Goal: Task Accomplishment & Management: Manage account settings

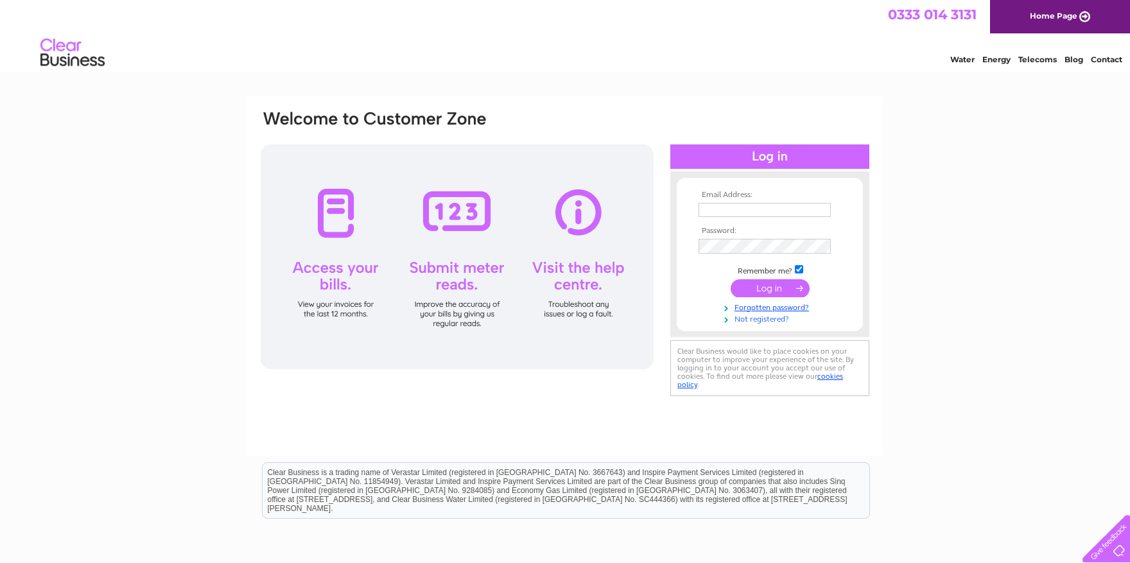
click at [761, 322] on link "Not registered?" at bounding box center [772, 318] width 146 height 12
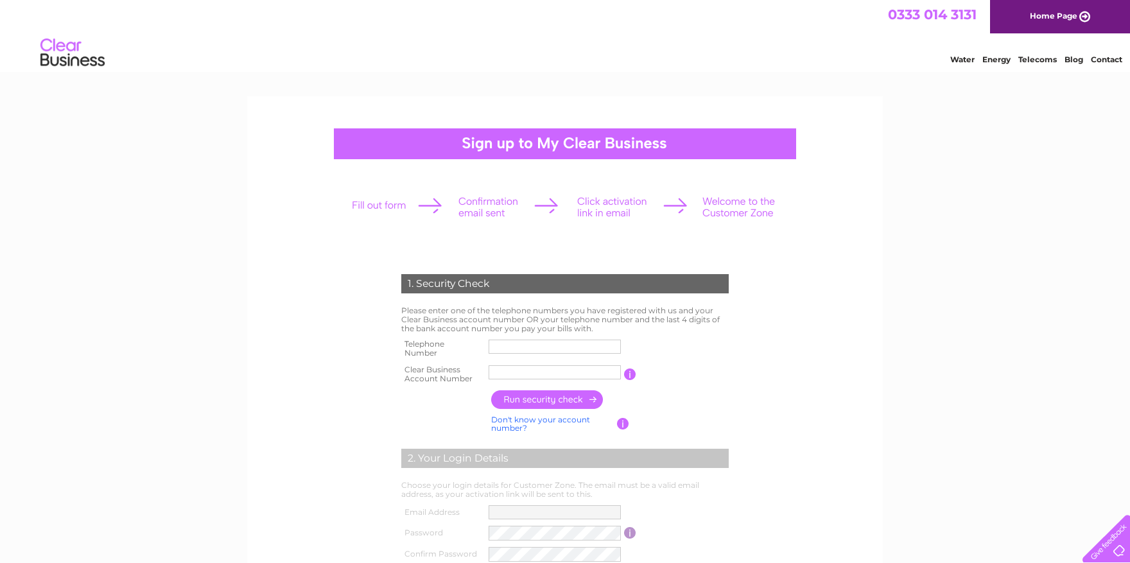
click at [521, 349] on input "text" at bounding box center [555, 347] width 132 height 14
drag, startPoint x: 550, startPoint y: 346, endPoint x: 313, endPoint y: 345, distance: 237.0
click at [489, 345] on input "0332872483" at bounding box center [556, 346] width 134 height 15
type input "07774479817"
click at [505, 374] on input "text" at bounding box center [555, 372] width 134 height 15
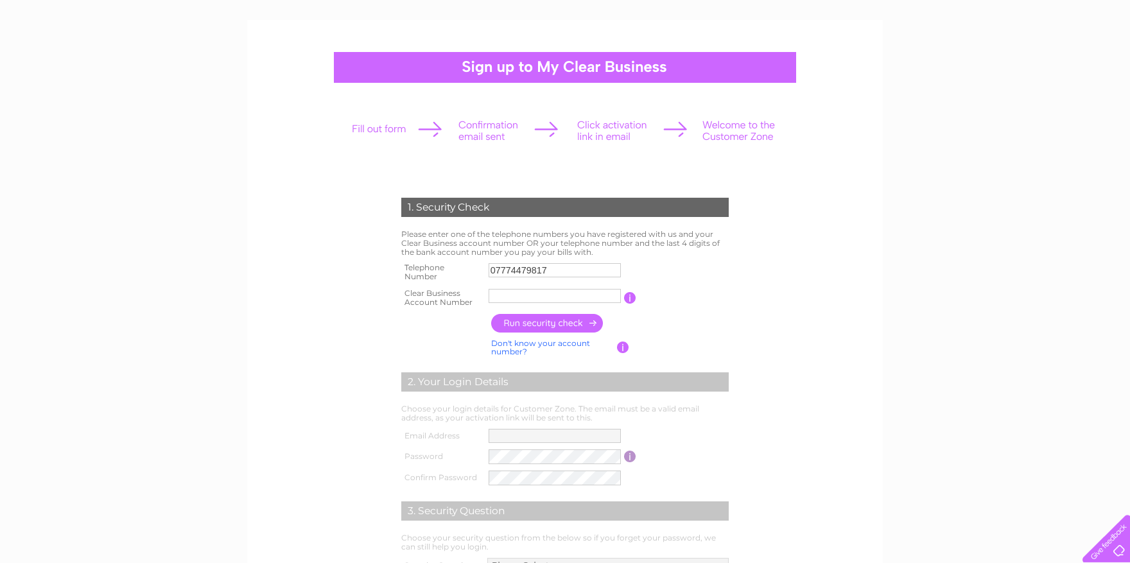
scroll to position [141, 0]
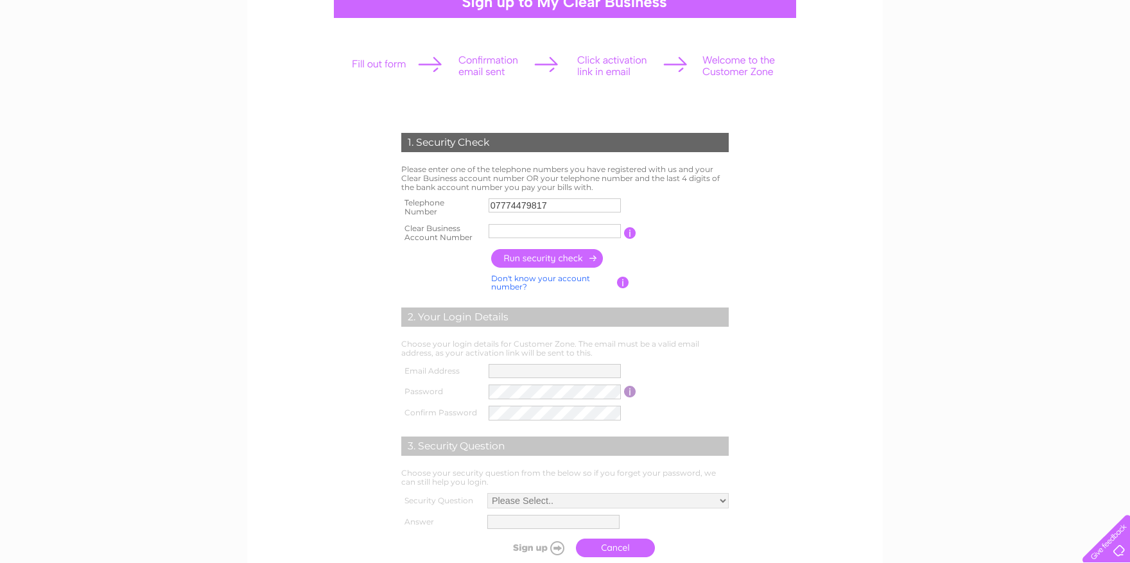
click at [524, 277] on link "Don't know your account number?" at bounding box center [540, 283] width 99 height 19
click at [495, 231] on input "text" at bounding box center [497, 231] width 17 height 14
click at [629, 230] on input "button" at bounding box center [630, 233] width 12 height 12
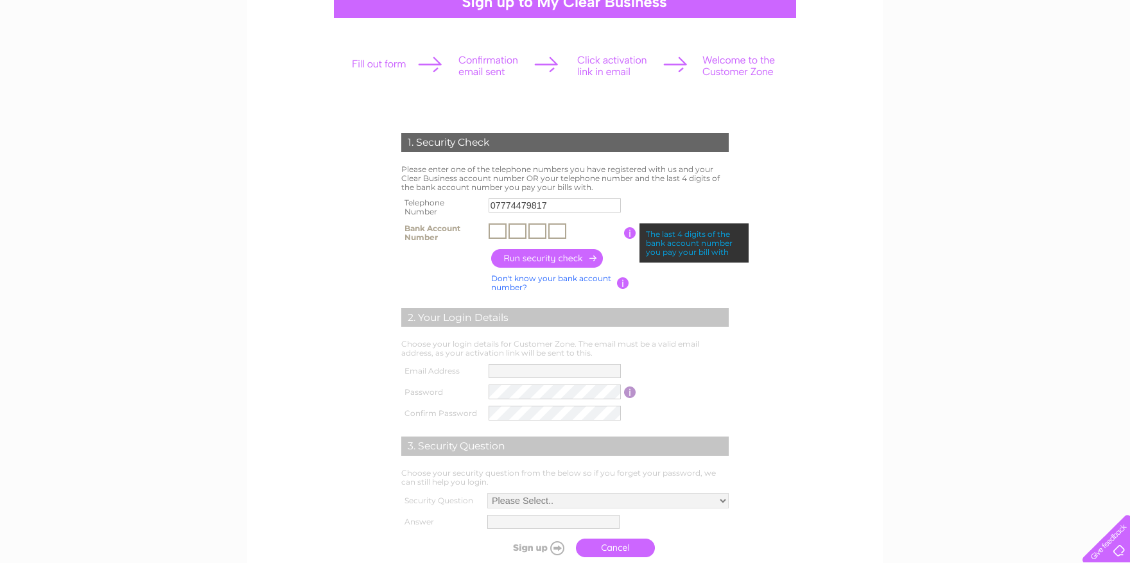
click at [502, 233] on input "text" at bounding box center [498, 230] width 18 height 15
click at [496, 232] on input "text" at bounding box center [498, 230] width 18 height 15
type input "8"
type input "5"
type input "0"
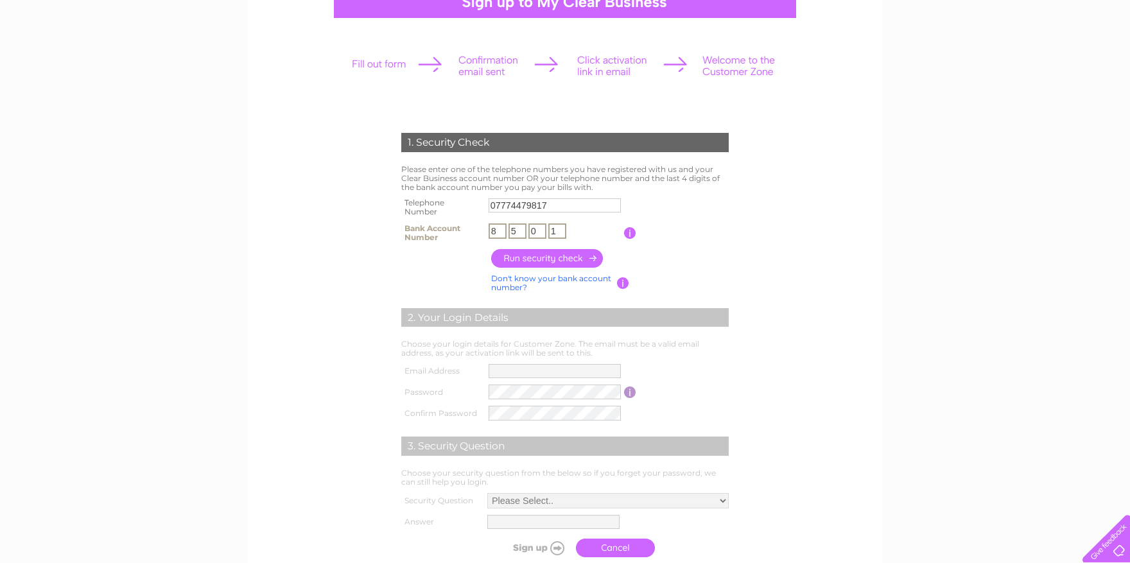
type input "1"
click at [532, 260] on input "button" at bounding box center [547, 258] width 113 height 19
type input "**********"
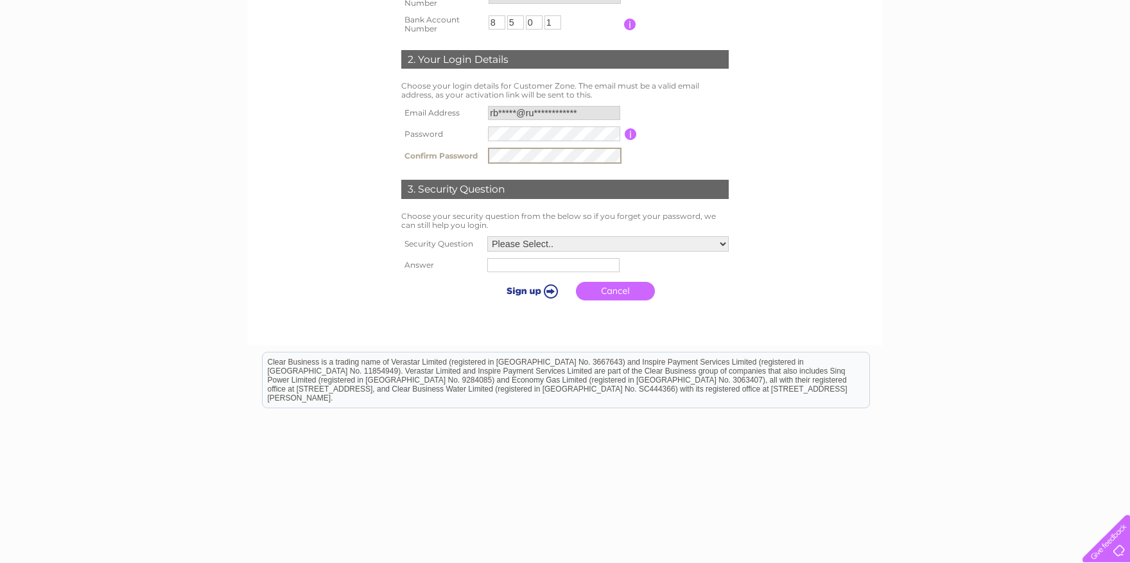
scroll to position [353, 0]
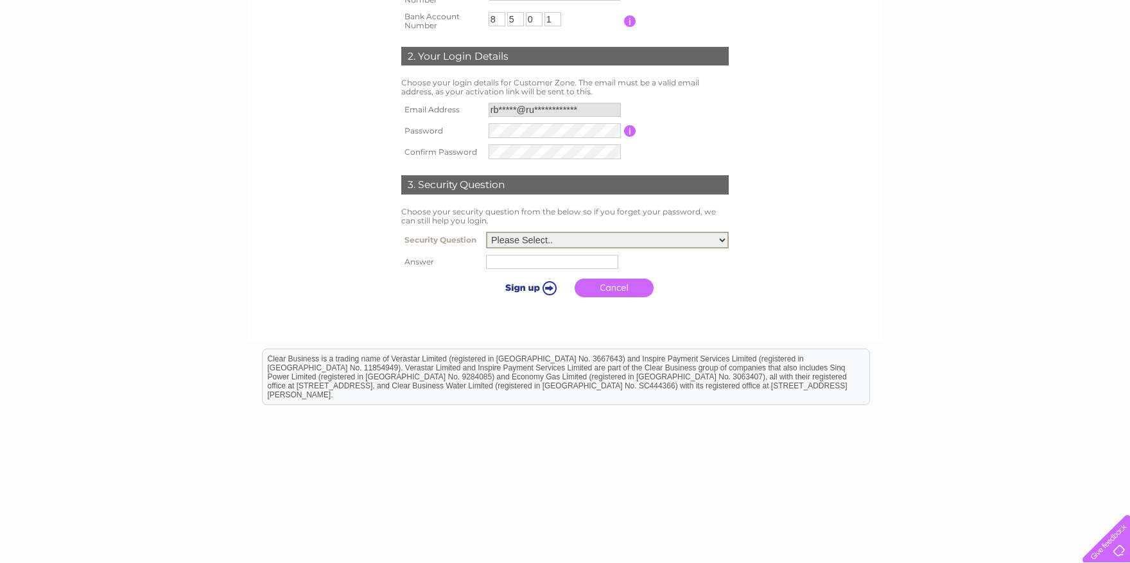
select select "2"
click option "In what town or city did you meet your spouse/partner?" at bounding box center [0, 0] width 0 height 0
click at [543, 268] on input "text" at bounding box center [552, 262] width 132 height 14
type input "Breaston"
click at [528, 290] on input "submit" at bounding box center [530, 286] width 79 height 18
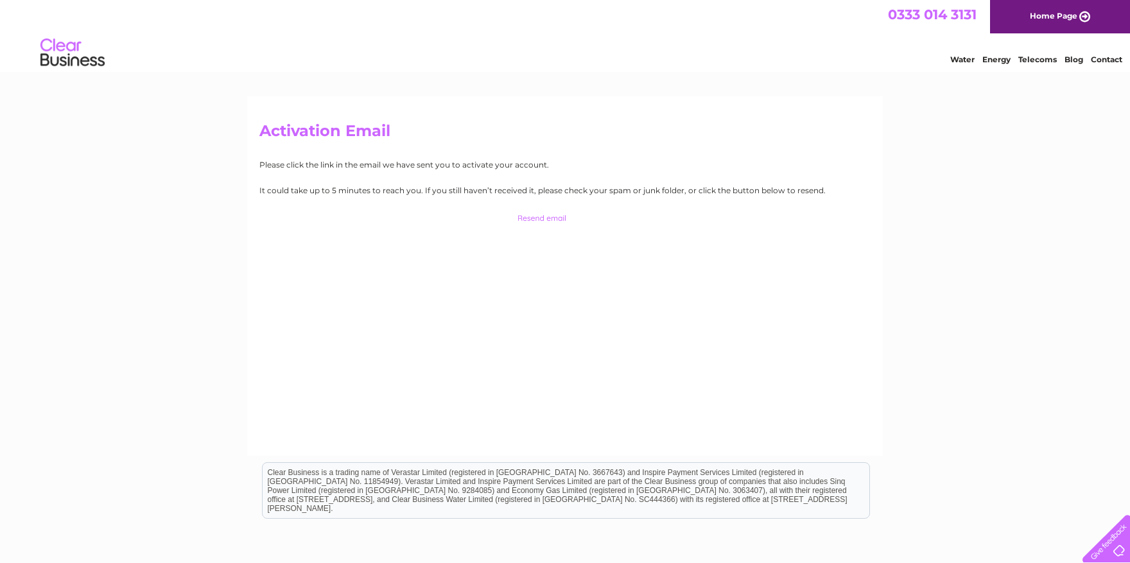
click at [164, 155] on div "Activation Email Please click the link in the email we have sent you to activat…" at bounding box center [565, 385] width 1130 height 579
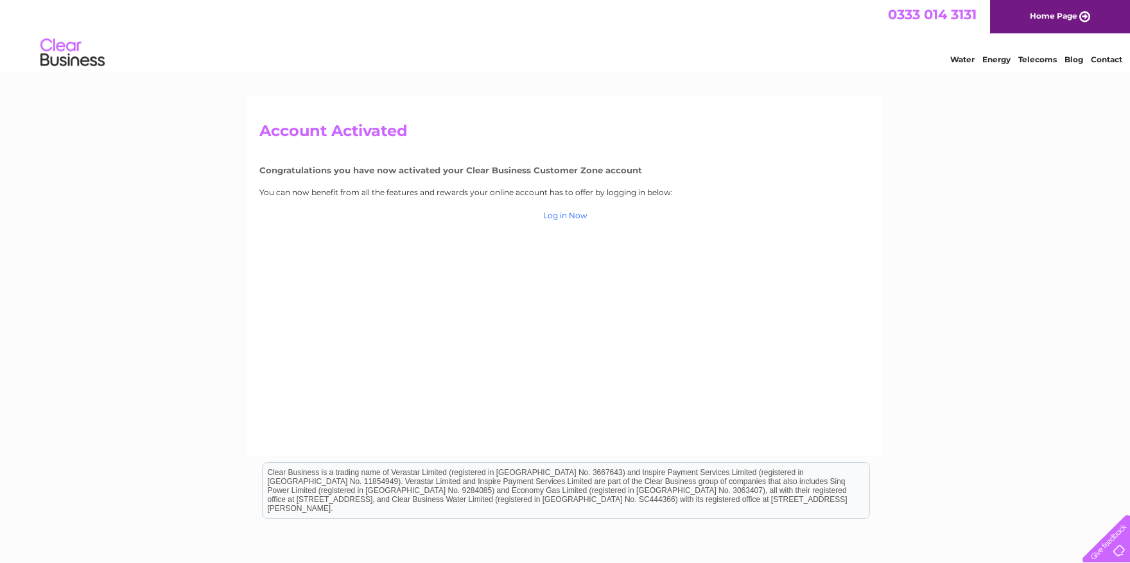
click at [559, 213] on link "Log in Now" at bounding box center [565, 216] width 44 height 10
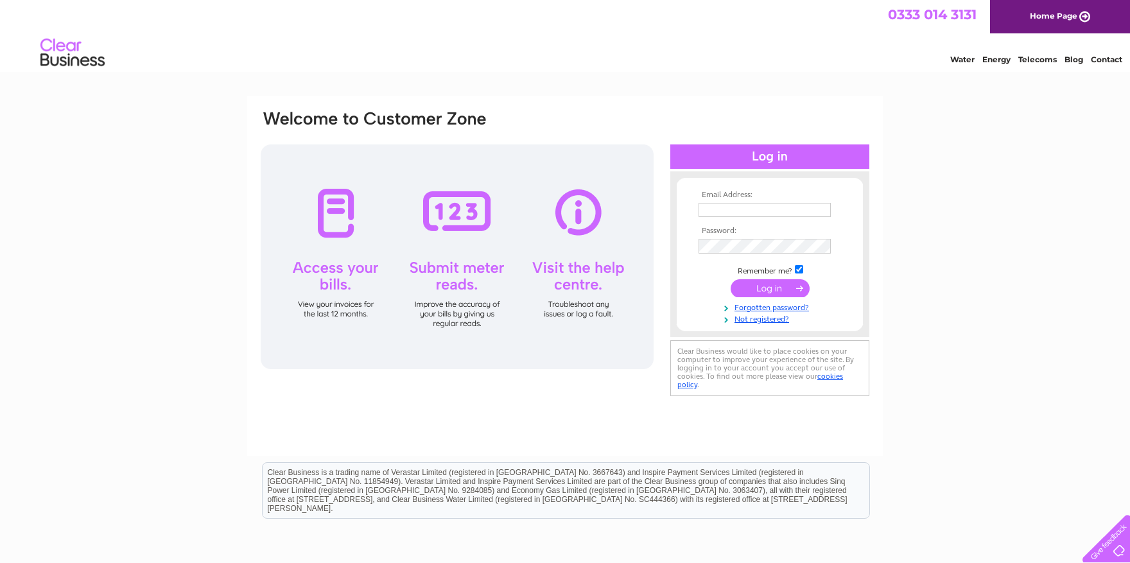
click at [744, 202] on td at bounding box center [770, 210] width 149 height 21
click at [738, 213] on input "text" at bounding box center [765, 210] width 132 height 14
type input "rbirnie@rubirail.co.uk"
click at [753, 295] on input "submit" at bounding box center [770, 288] width 79 height 18
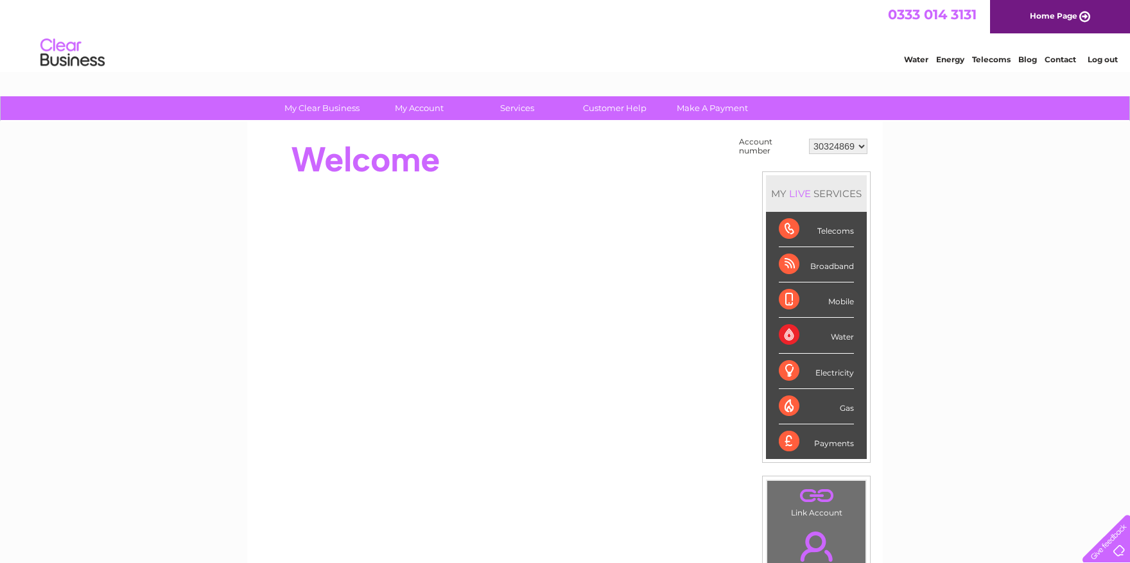
click at [791, 263] on div "Broadband" at bounding box center [816, 264] width 75 height 35
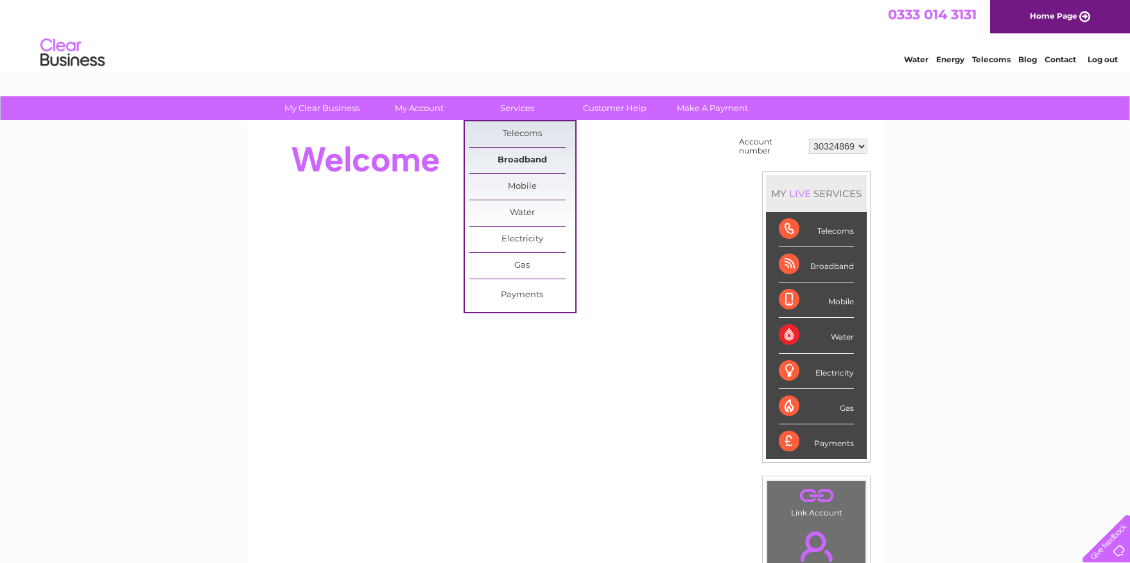
click at [514, 161] on link "Broadband" at bounding box center [522, 161] width 106 height 26
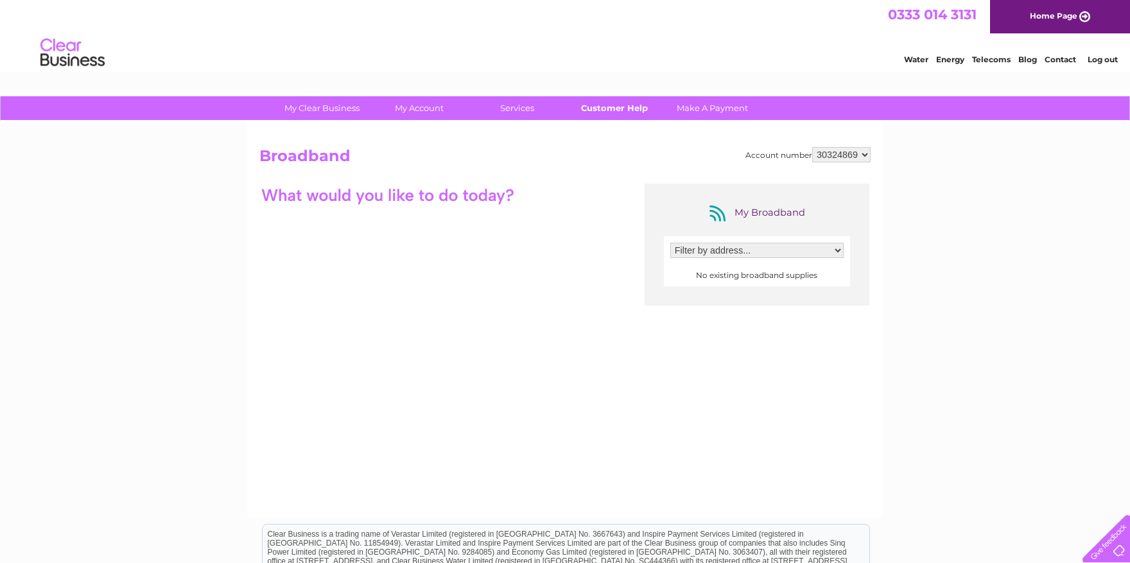
click at [613, 105] on link "Customer Help" at bounding box center [615, 108] width 106 height 24
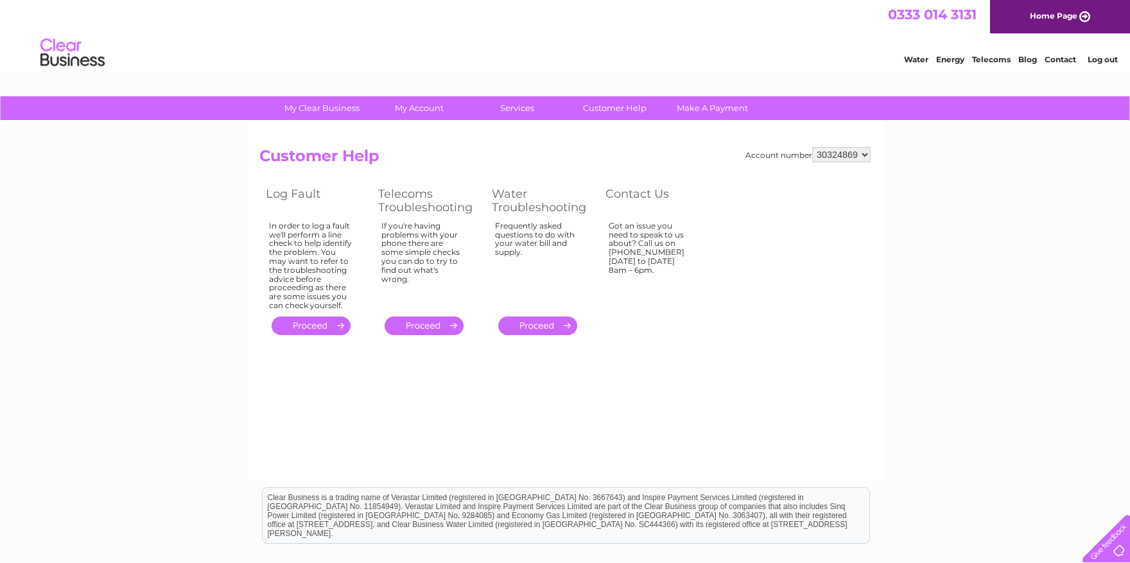
click at [1057, 58] on link "Contact" at bounding box center [1060, 60] width 31 height 10
